Goal: Find specific fact: Find specific page/section

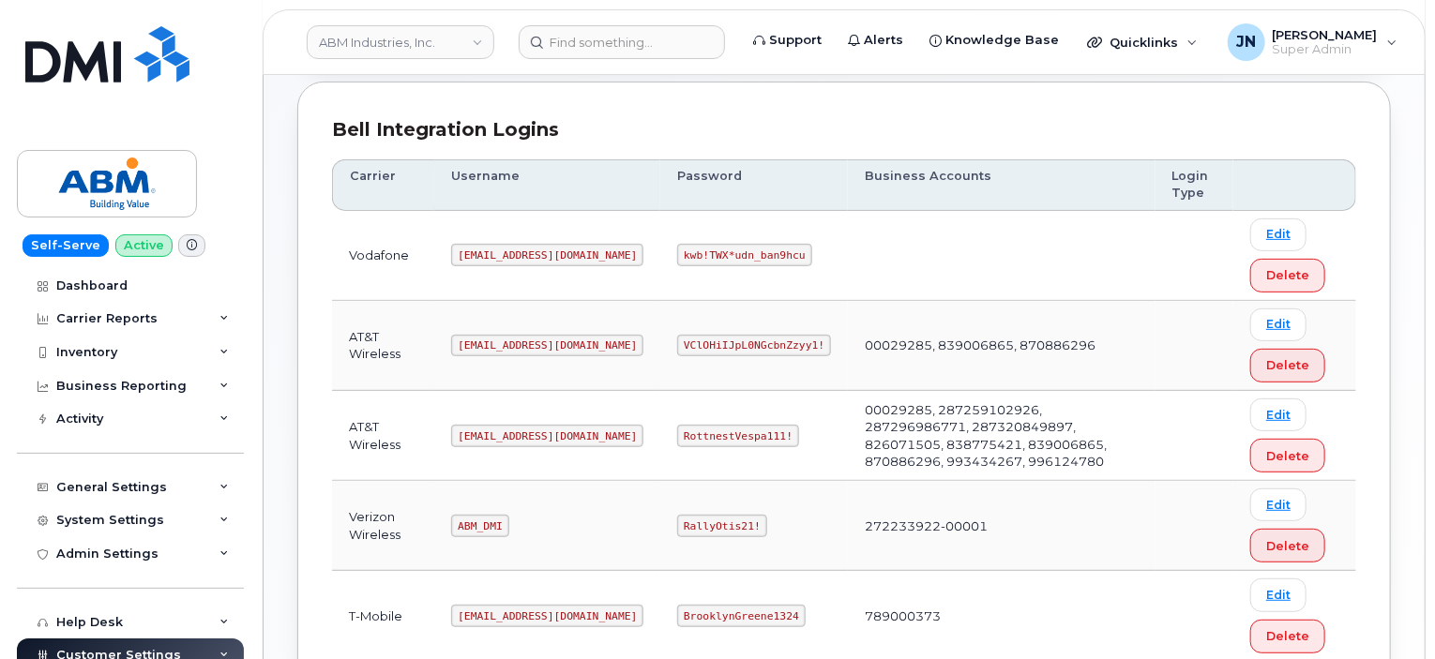
scroll to position [482, 0]
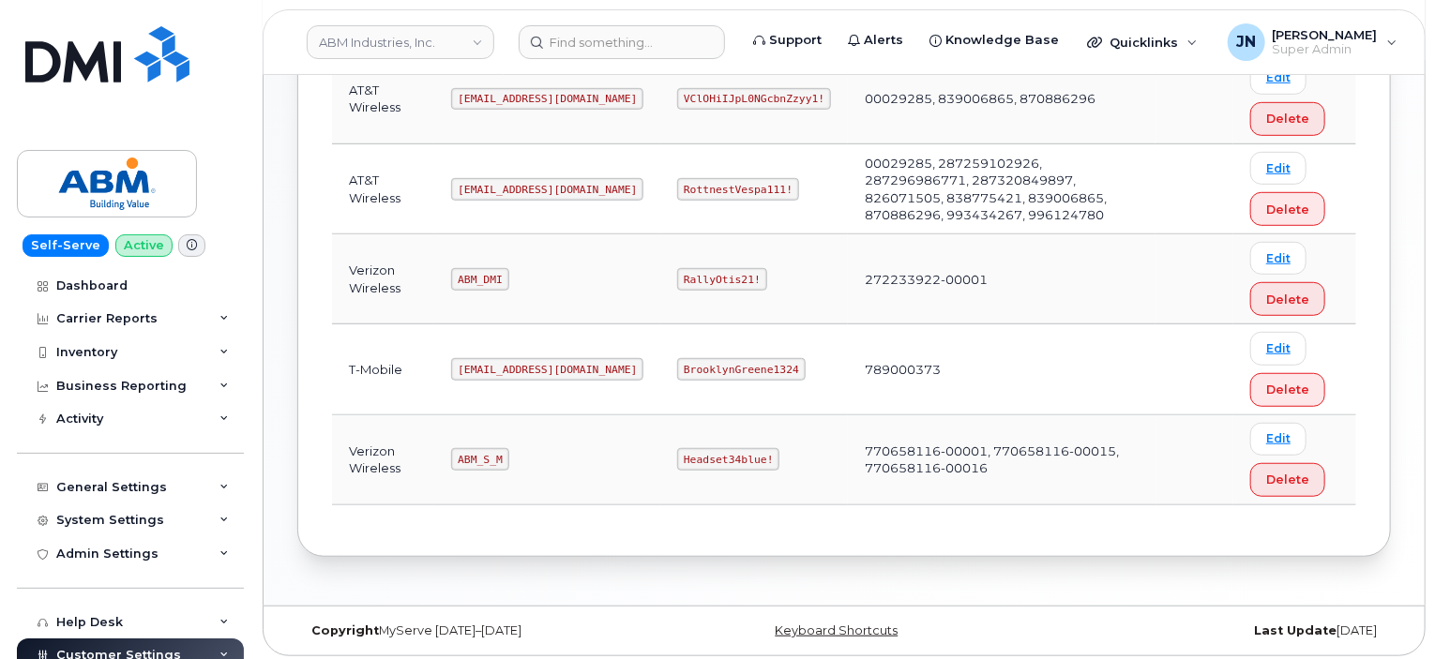
click at [491, 276] on code "ABM_DMI" at bounding box center [479, 279] width 57 height 23
click at [480, 451] on code "ABM_S_M" at bounding box center [479, 459] width 57 height 23
click at [480, 452] on code "ABM_S_M" at bounding box center [479, 459] width 57 height 23
copy code "ABM_S_M"
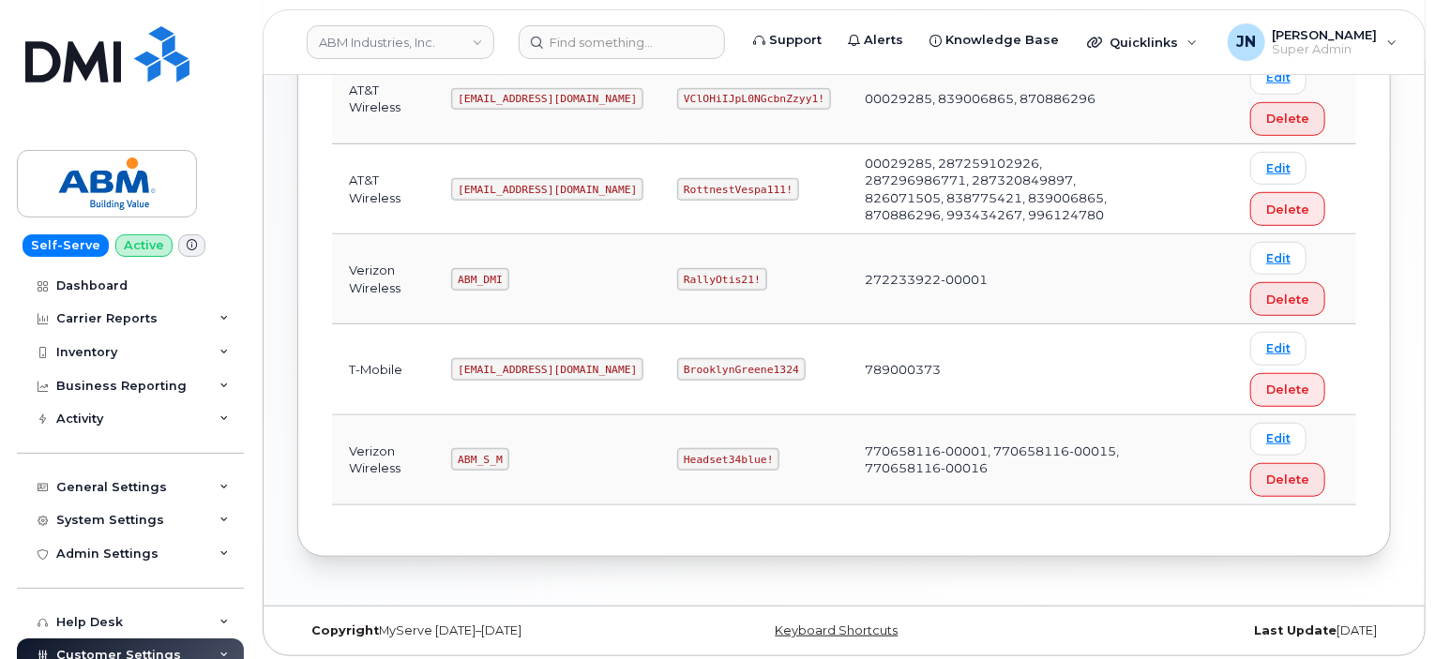
click at [677, 457] on code "Headset34blue!" at bounding box center [728, 459] width 102 height 23
copy code "Headset34blue!"
click at [507, 190] on code "[EMAIL_ADDRESS][DOMAIN_NAME]" at bounding box center [547, 189] width 192 height 23
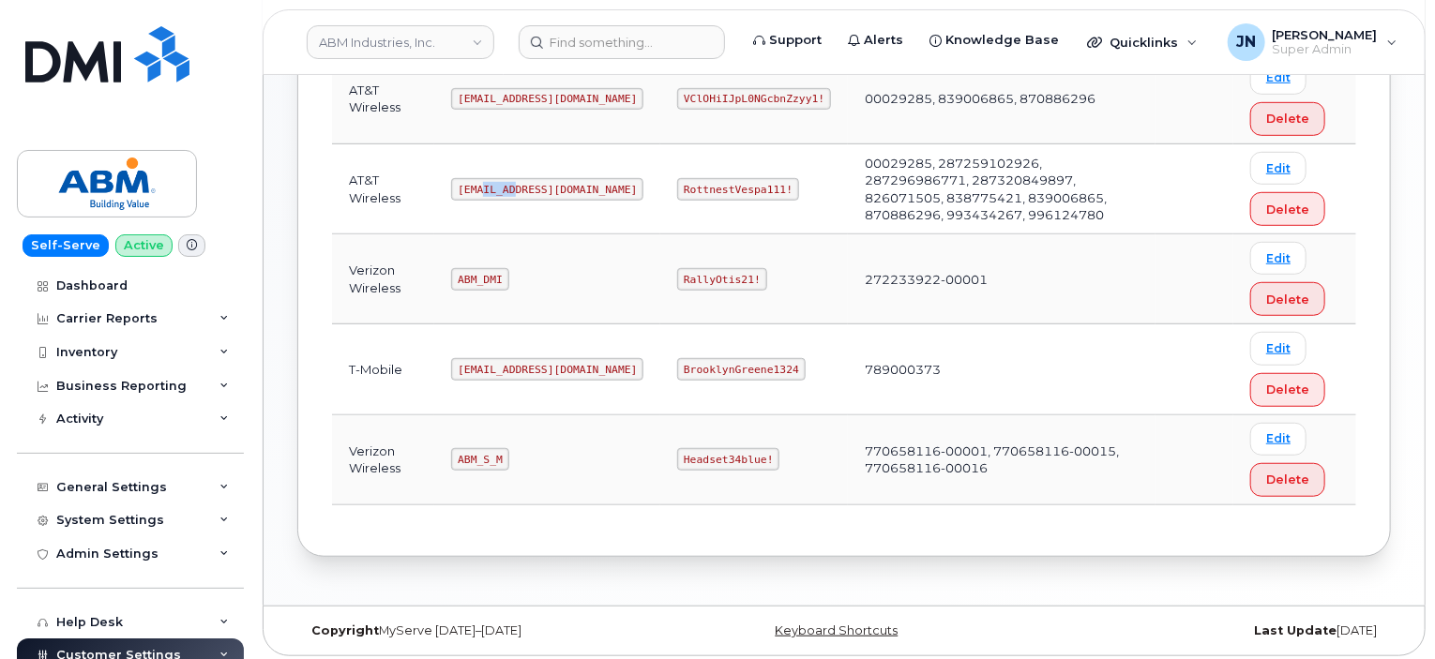
click at [507, 190] on code "[EMAIL_ADDRESS][DOMAIN_NAME]" at bounding box center [547, 189] width 192 height 23
copy code "[EMAIL_ADDRESS][DOMAIN_NAME]"
click at [677, 188] on code "RottnestVespa111!" at bounding box center [738, 189] width 122 height 23
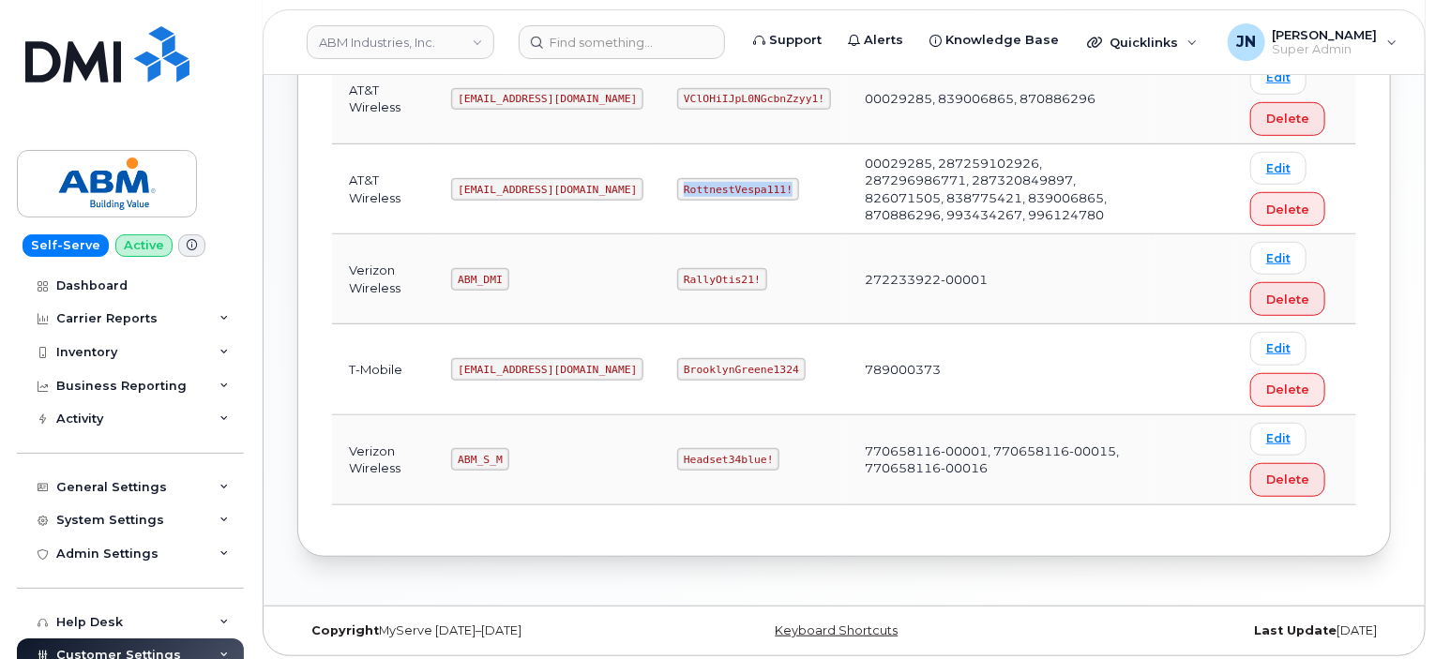
click at [677, 188] on code "RottnestVespa111!" at bounding box center [738, 189] width 122 height 23
copy code "RottnestVespa111!"
